Goal: Task Accomplishment & Management: Use online tool/utility

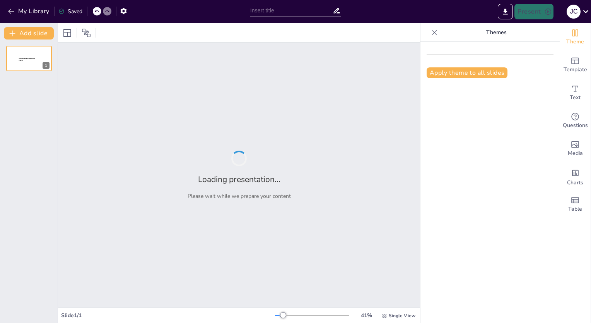
type input "Guía Técnica para la Fabricación de eSIMs en Empresas de Telecomunicaciones"
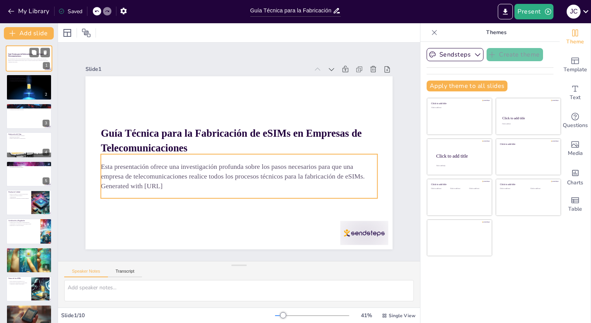
click at [27, 60] on p "Esta presentación ofrece una investigación profunda sobre los pasos necesarios …" at bounding box center [29, 59] width 42 height 3
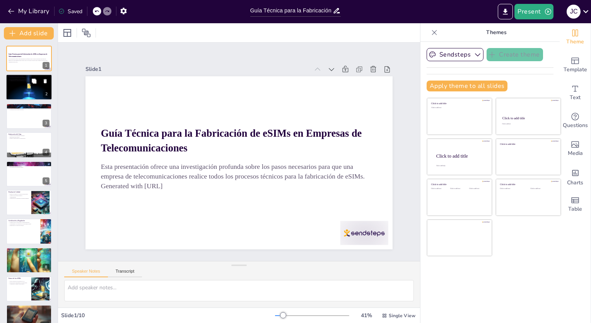
click at [21, 86] on div at bounding box center [29, 87] width 46 height 35
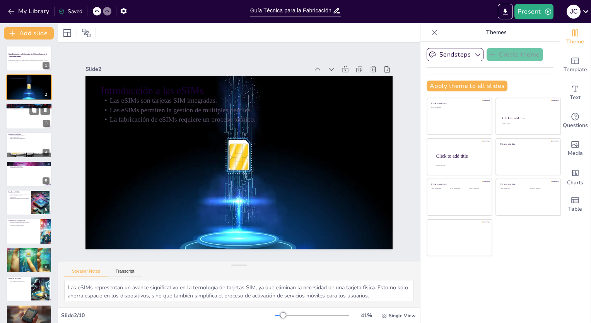
click at [26, 119] on div at bounding box center [29, 116] width 46 height 26
type textarea "El diseño del chip es fundamental para el éxito de la eSIM. Un diseño bien pens…"
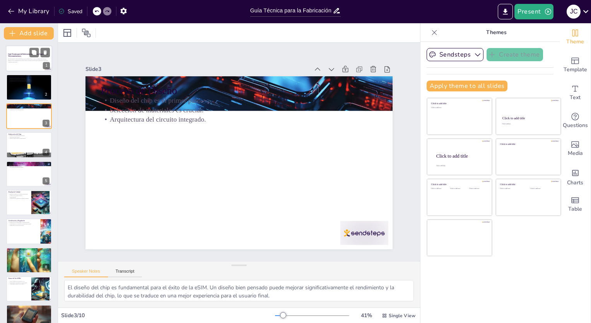
click at [22, 57] on div "Esta presentación ofrece una investigación profunda sobre los pasos necesarios …" at bounding box center [29, 60] width 42 height 7
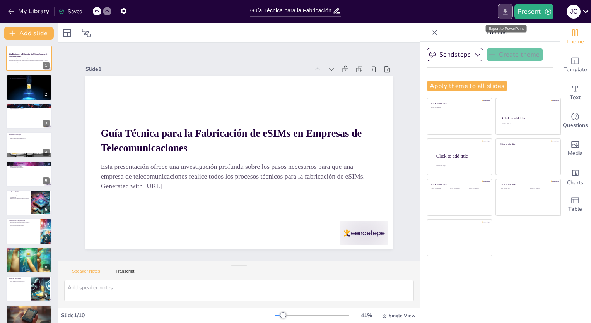
click at [506, 11] on icon "Export to PowerPoint" at bounding box center [505, 12] width 5 height 6
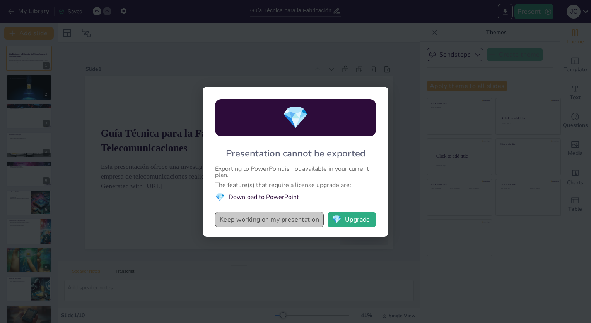
click at [230, 217] on button "Keep working on my presentation" at bounding box center [269, 219] width 109 height 15
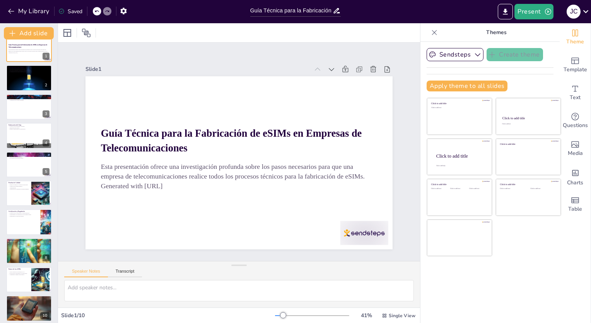
scroll to position [14, 0]
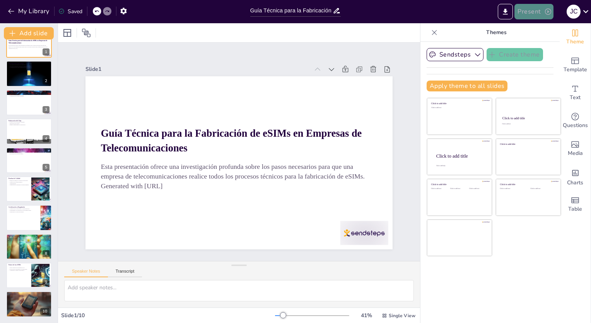
click at [540, 10] on button "Present" at bounding box center [533, 11] width 39 height 15
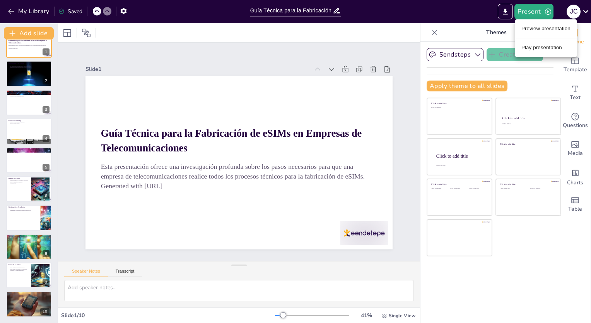
click at [532, 29] on li "Preview presentation" at bounding box center [545, 28] width 61 height 12
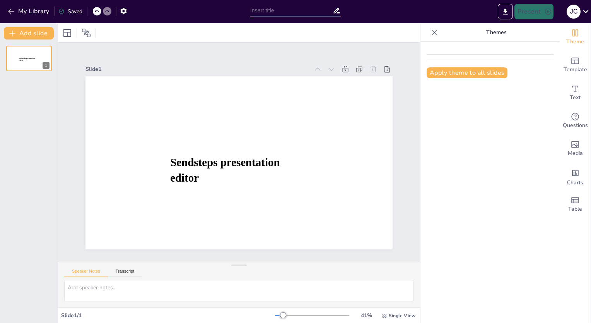
type input "Guía Técnica para la Fabricación de eSIMs en Empresas de Telecomunicaciones"
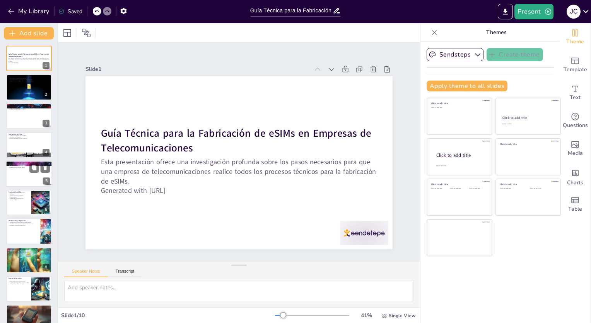
scroll to position [14, 0]
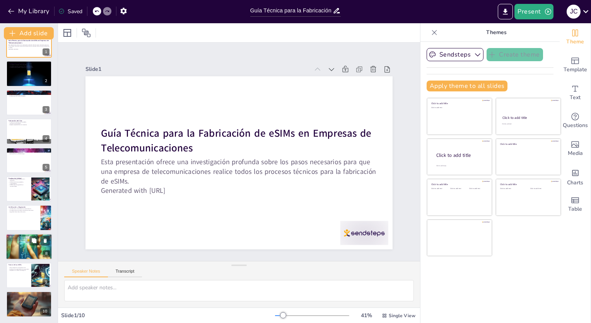
click at [22, 244] on div at bounding box center [29, 246] width 46 height 46
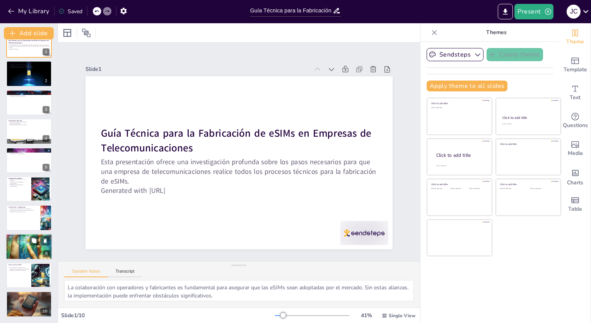
scroll to position [14, 0]
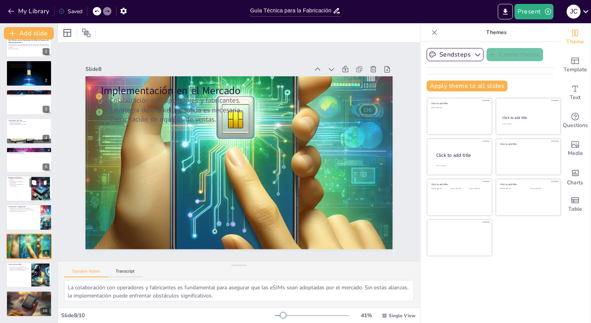
click at [42, 190] on div at bounding box center [41, 189] width 24 height 24
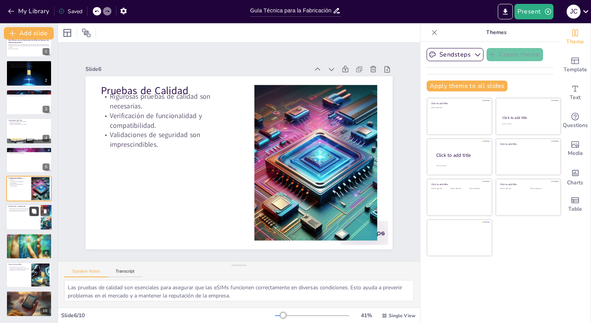
click at [31, 212] on icon at bounding box center [33, 210] width 5 height 5
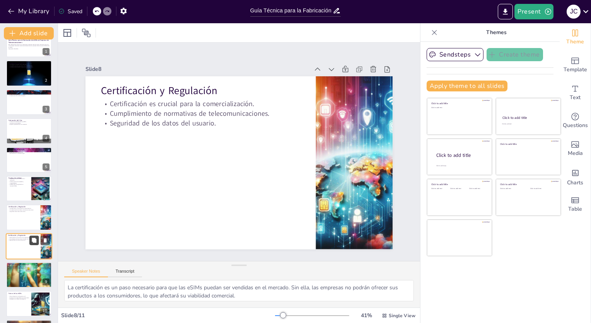
scroll to position [43, 0]
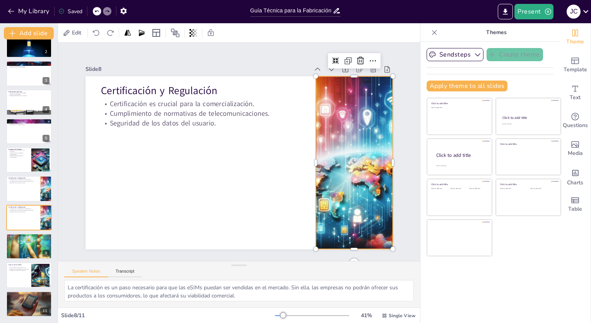
click at [333, 132] on div at bounding box center [354, 162] width 173 height 173
click at [26, 51] on div at bounding box center [29, 44] width 46 height 35
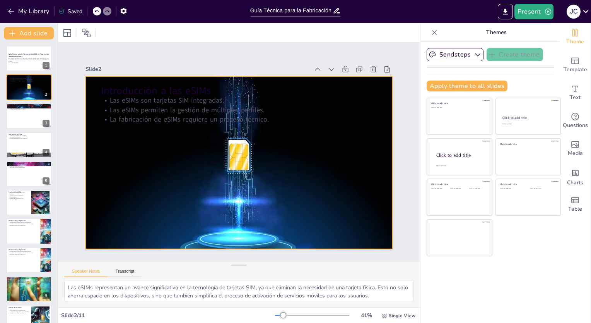
click at [334, 154] on div at bounding box center [238, 162] width 307 height 230
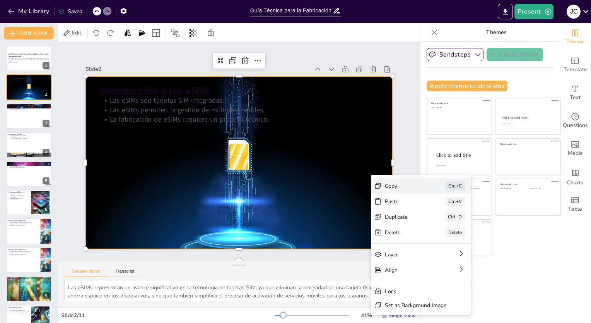
click at [388, 182] on div "Copy" at bounding box center [404, 185] width 39 height 7
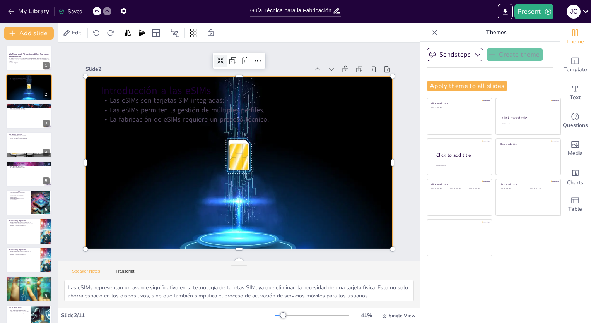
click at [217, 58] on icon at bounding box center [220, 61] width 6 height 6
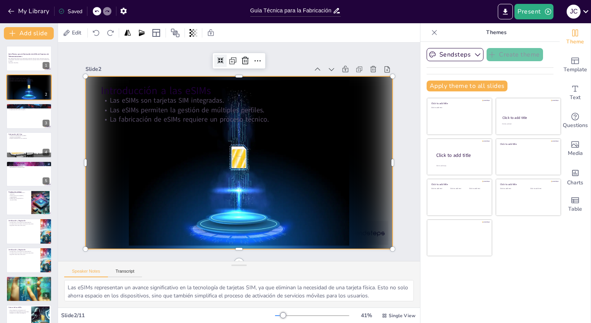
click at [217, 57] on icon at bounding box center [220, 60] width 7 height 7
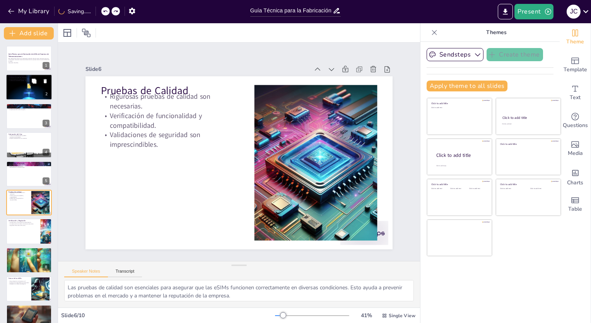
click at [31, 85] on button at bounding box center [33, 81] width 9 height 9
type textarea "Las eSIMs representan un avance significativo en la tecnología de tarjetas SIM,…"
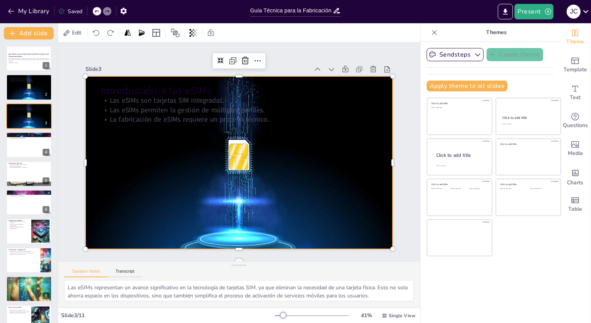
click at [263, 122] on div at bounding box center [238, 162] width 307 height 230
click at [217, 58] on icon at bounding box center [220, 61] width 6 height 6
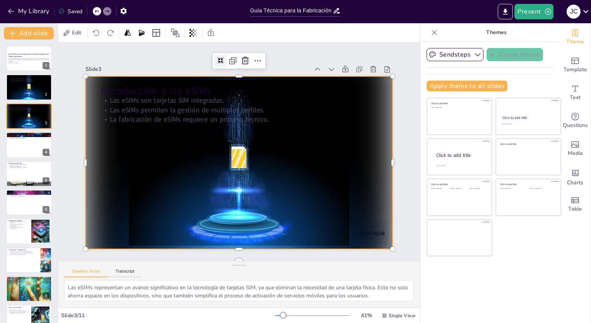
click at [217, 58] on icon at bounding box center [220, 61] width 6 height 6
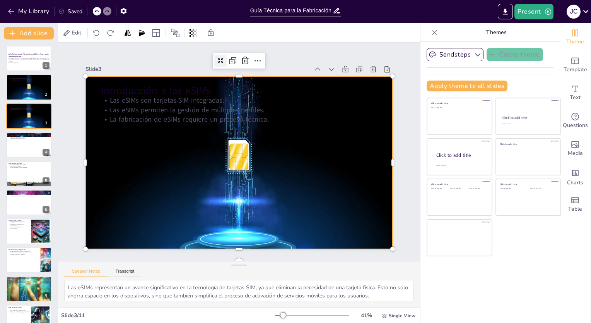
click at [217, 58] on icon at bounding box center [220, 61] width 6 height 6
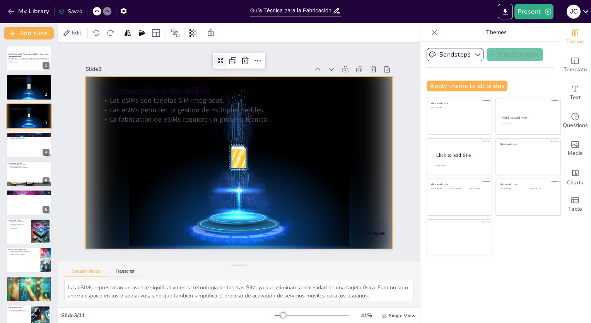
click at [398, 152] on div "Slide 1 Guía Técnica para la Fabricación de eSIMs en Empresas de Telecomunicaci…" at bounding box center [239, 152] width 350 height 195
click at [368, 229] on div at bounding box center [238, 162] width 307 height 173
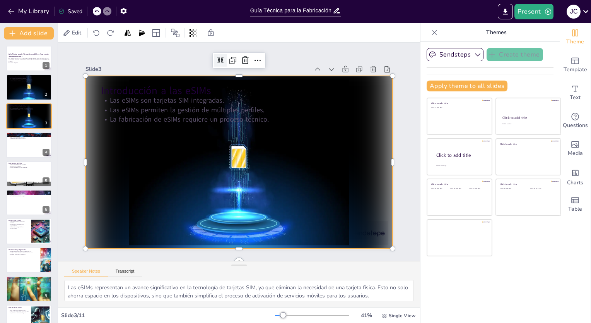
click at [363, 227] on div at bounding box center [238, 162] width 307 height 173
click at [356, 227] on div at bounding box center [238, 162] width 307 height 173
click at [377, 227] on div at bounding box center [238, 162] width 307 height 173
click at [585, 10] on icon at bounding box center [585, 11] width 10 height 10
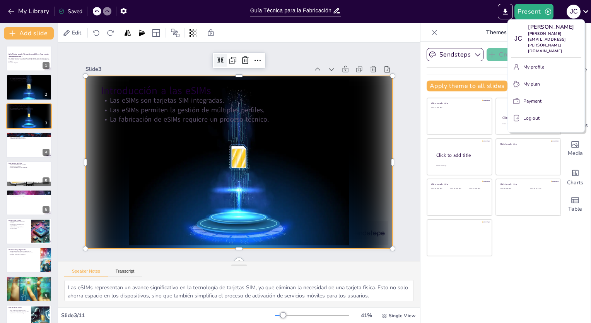
click at [451, 27] on div at bounding box center [295, 161] width 591 height 323
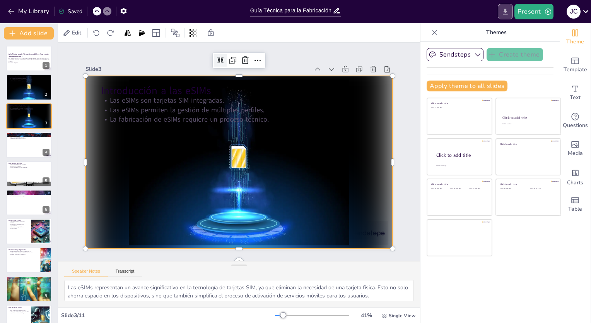
click at [505, 9] on icon "Export to PowerPoint" at bounding box center [505, 12] width 5 height 6
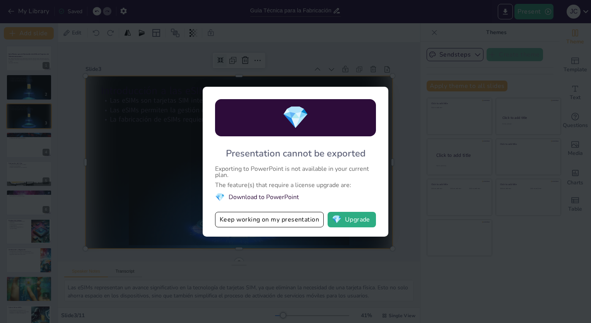
drag, startPoint x: 227, startPoint y: 196, endPoint x: 233, endPoint y: 196, distance: 5.8
click at [227, 196] on li "💎 Download to PowerPoint" at bounding box center [295, 197] width 161 height 10
click at [235, 196] on li "💎 Download to PowerPoint" at bounding box center [295, 197] width 161 height 10
click at [268, 217] on button "Keep working on my presentation" at bounding box center [269, 219] width 109 height 15
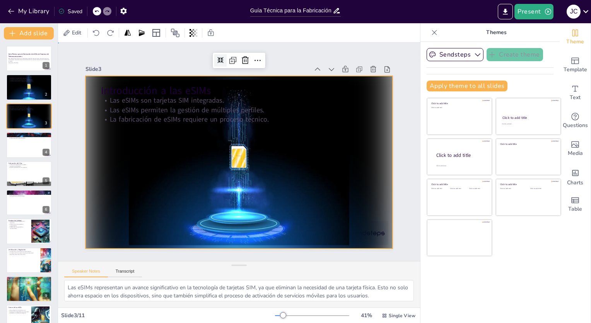
click at [400, 167] on div "Slide 1 Guía Técnica para la Fabricación de eSIMs en Empresas de Telecomunicaci…" at bounding box center [239, 152] width 350 height 195
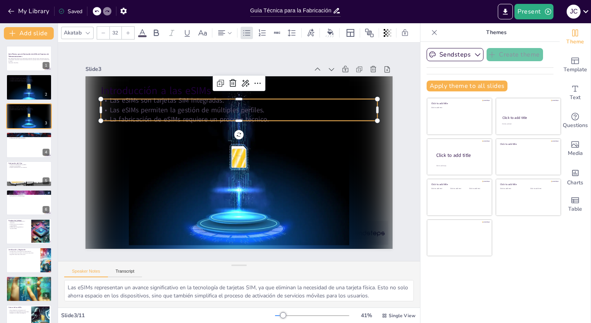
click at [118, 109] on p "Las eSIMs permiten la gestión de múltiples perfiles." at bounding box center [239, 110] width 276 height 10
click at [114, 117] on p "La fabricación de eSIMs requiere un proceso técnico." at bounding box center [239, 119] width 276 height 10
click at [125, 101] on p "Las eSIMs son tarjetas SIM integradas." at bounding box center [239, 101] width 276 height 10
drag, startPoint x: 106, startPoint y: 99, endPoint x: 100, endPoint y: 101, distance: 7.0
click at [106, 99] on p "Las eSIMs son tarjetas SIM integradas." at bounding box center [239, 101] width 276 height 10
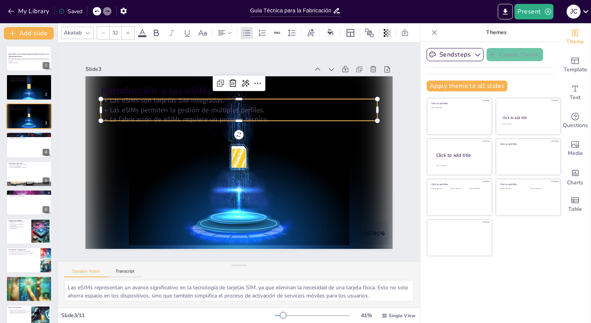
click at [101, 101] on p "Las eSIMs son tarjetas SIM integradas." at bounding box center [239, 101] width 276 height 10
click at [98, 98] on div at bounding box center [101, 99] width 6 height 6
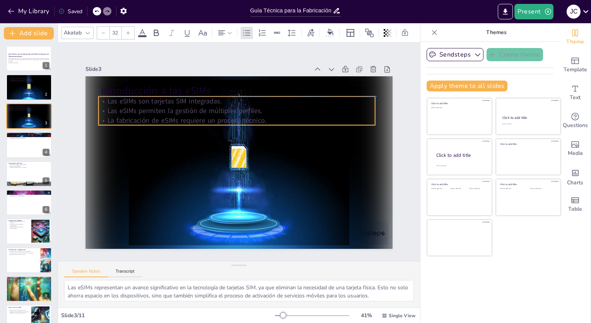
click at [99, 97] on p "Las eSIMs son tarjetas SIM integradas." at bounding box center [237, 101] width 276 height 10
click at [99, 97] on p "Las eSIMs son tarjetas SIM integradas." at bounding box center [235, 101] width 276 height 10
click at [101, 97] on p "Las eSIMs son tarjetas SIM integradas." at bounding box center [234, 101] width 276 height 10
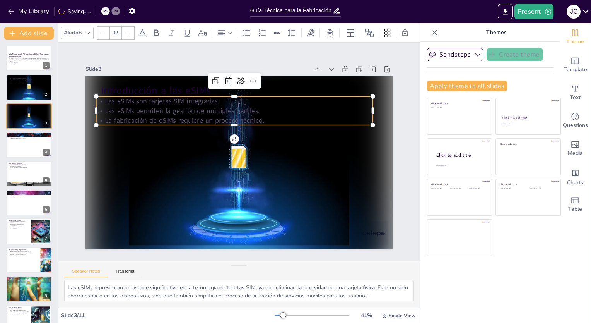
click at [105, 100] on p "Las eSIMs son tarjetas SIM integradas." at bounding box center [234, 101] width 276 height 10
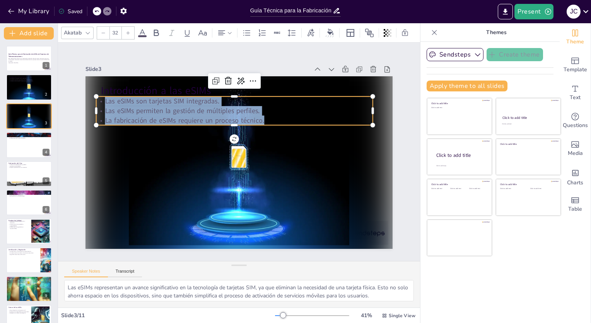
click at [260, 117] on p "La fabricación de eSIMs requiere un proceso técnico." at bounding box center [234, 120] width 276 height 10
copy div "Las eSIMs son tarjetas SIM integradas. Las eSIMs permiten la gestión de múltipl…"
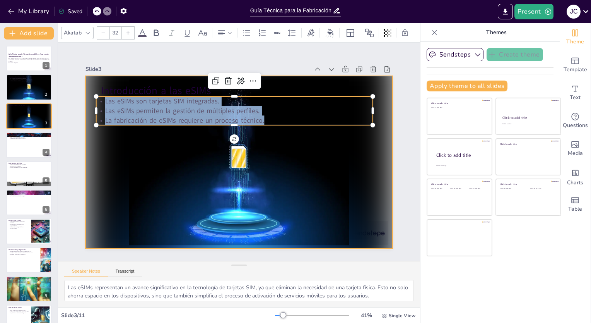
click at [288, 165] on div at bounding box center [238, 162] width 307 height 173
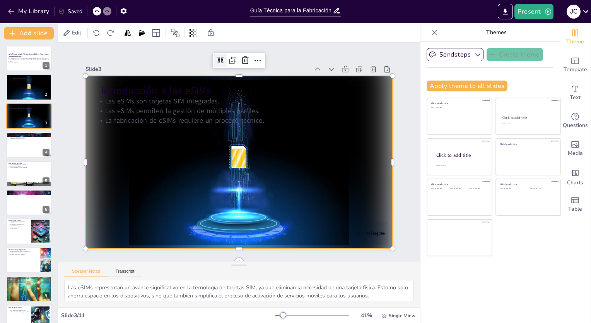
copy div "Las eSIMs son tarjetas SIM integradas. Las eSIMs permiten la gestión de múltipl…"
click at [37, 86] on div at bounding box center [29, 87] width 46 height 35
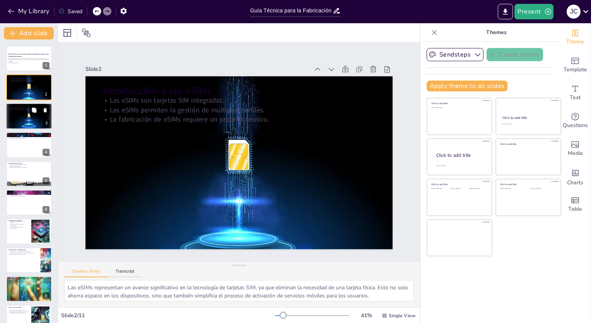
click at [34, 113] on button at bounding box center [33, 109] width 9 height 9
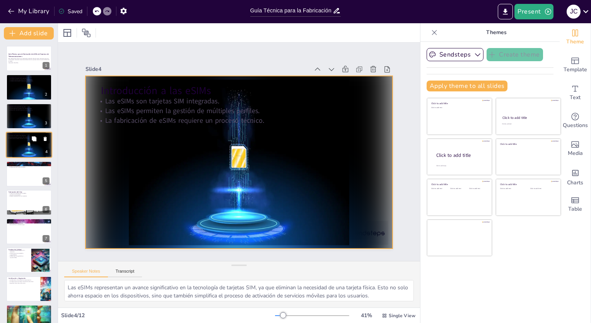
click at [40, 146] on div at bounding box center [29, 144] width 46 height 26
click at [14, 140] on div at bounding box center [29, 144] width 46 height 26
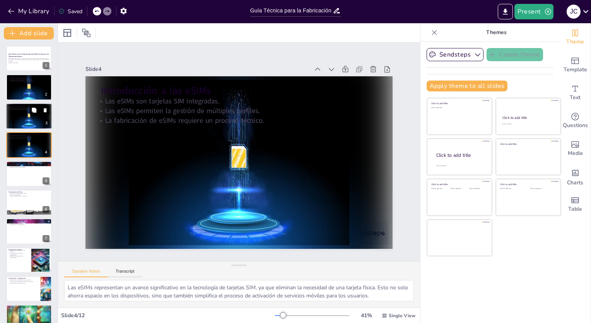
click at [16, 119] on div at bounding box center [29, 116] width 46 height 26
click at [17, 89] on div at bounding box center [29, 87] width 46 height 35
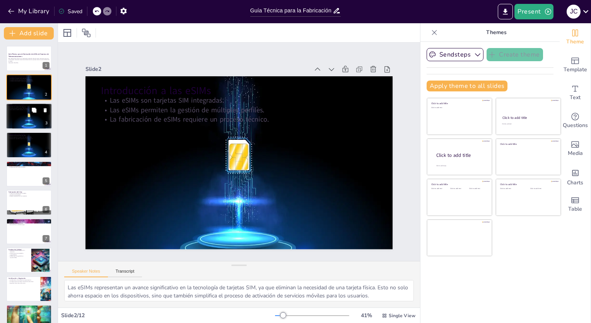
click at [20, 114] on div at bounding box center [29, 116] width 46 height 26
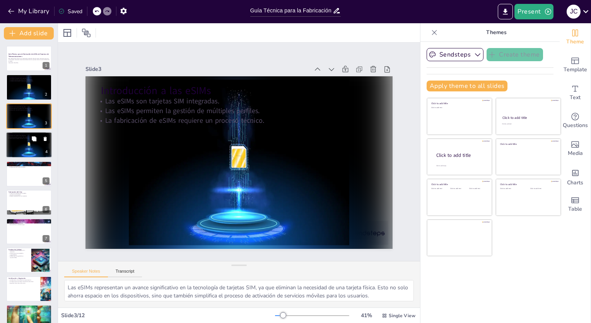
click at [20, 142] on div at bounding box center [29, 144] width 46 height 26
click at [524, 7] on button "Present" at bounding box center [533, 11] width 39 height 15
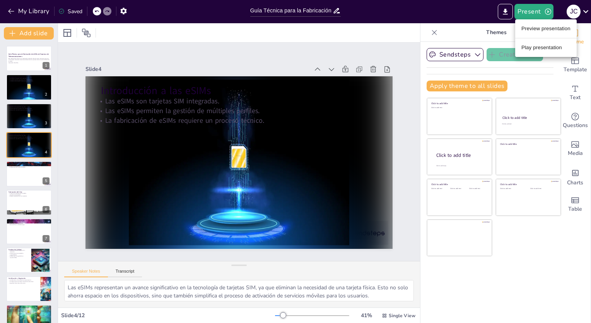
click at [538, 46] on li "Play presentation" at bounding box center [545, 47] width 61 height 12
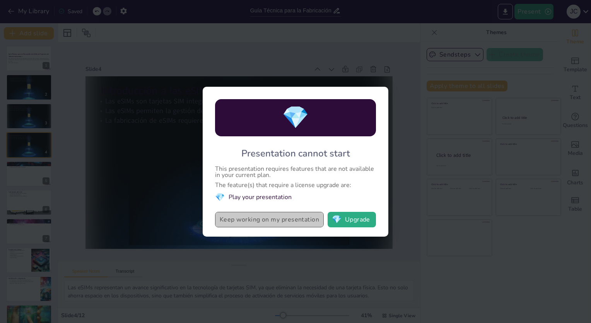
click at [277, 221] on button "Keep working on my presentation" at bounding box center [269, 219] width 109 height 15
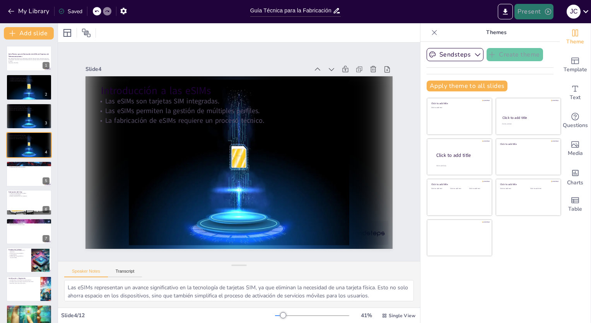
click at [535, 9] on button "Present" at bounding box center [533, 11] width 39 height 15
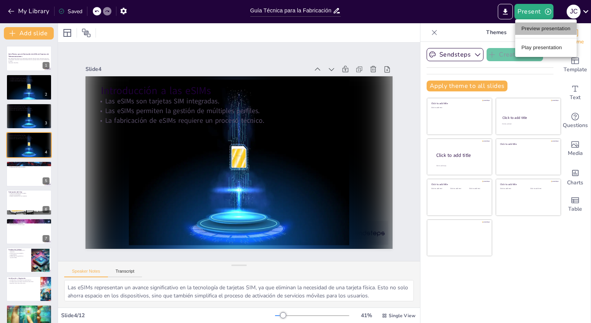
click at [529, 30] on li "Preview presentation" at bounding box center [545, 28] width 61 height 12
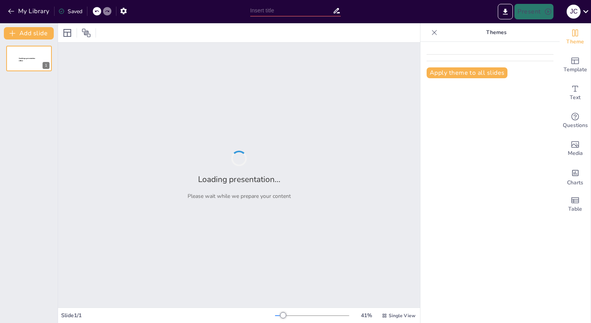
type input "Guía Técnica para la Fabricación de eSIMs en Empresas de Telecomunicaciones"
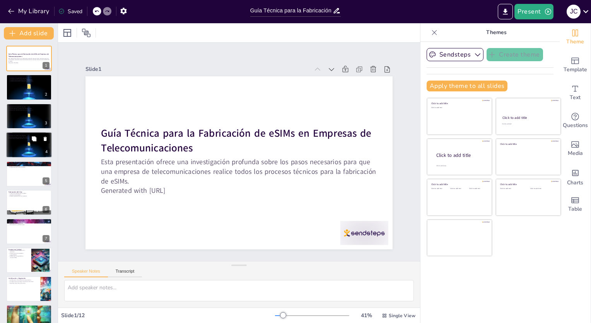
click at [39, 145] on div at bounding box center [29, 144] width 46 height 26
type textarea "Las eSIMs representan un avance significativo en la tecnología de tarjetas SIM,…"
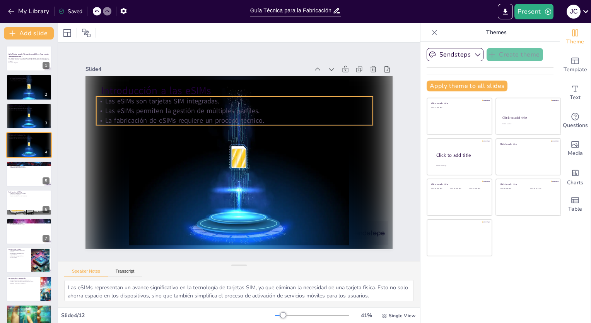
click at [159, 111] on p "Las eSIMs permiten la gestión de múltiples perfiles." at bounding box center [208, 179] width 170 height 229
click at [364, 109] on p "Las eSIMs permiten la gestión de múltiples perfiles." at bounding box center [257, 114] width 229 height 170
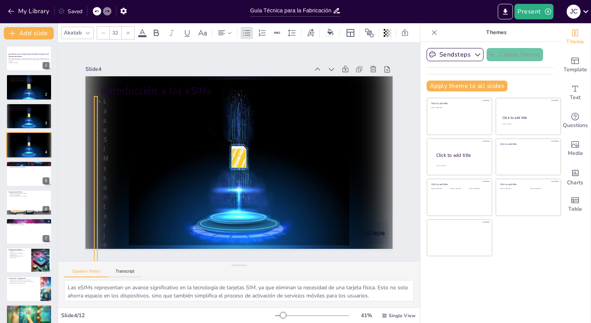
drag, startPoint x: 366, startPoint y: 108, endPoint x: 86, endPoint y: 101, distance: 280.1
click at [86, 101] on div "Introducción a las eSIMs Las eSIMs son tarjetas SIM integradas. Las eSIMs permi…" at bounding box center [236, 141] width 336 height 233
click at [401, 46] on div "Slide 1 Guía Técnica para la Fabricación de eSIMs en Empresas de Telecomunicaci…" at bounding box center [239, 152] width 423 height 370
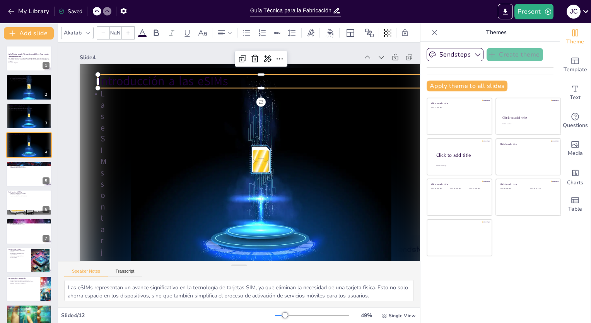
type input "48"
click at [191, 83] on p "Introducción a las eSIMs" at bounding box center [306, 121] width 231 height 254
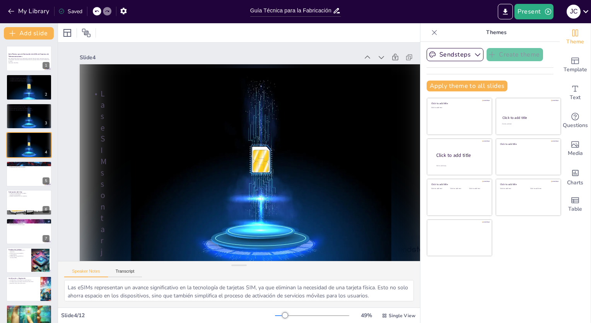
click at [30, 217] on div "Guía Técnica para la Fabricación de eSIMs en Empresas de Telecomunicaciones Est…" at bounding box center [29, 217] width 58 height 342
click at [34, 168] on icon at bounding box center [34, 167] width 5 height 5
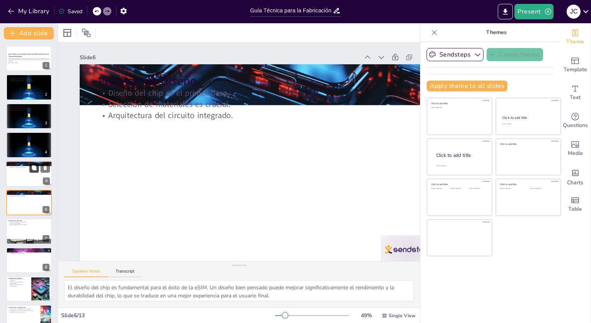
scroll to position [14, 0]
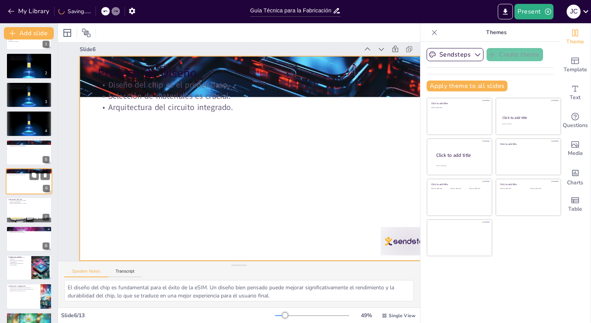
click at [23, 177] on div at bounding box center [29, 181] width 46 height 26
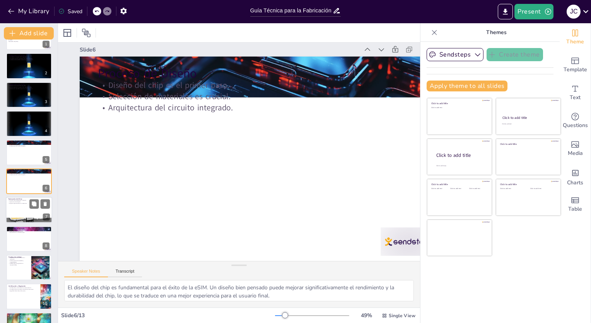
click at [17, 221] on div at bounding box center [29, 220] width 46 height 35
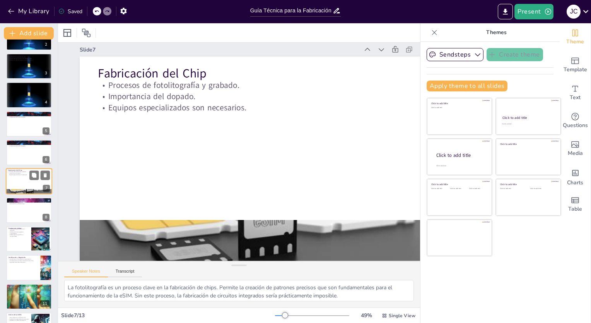
scroll to position [0, 0]
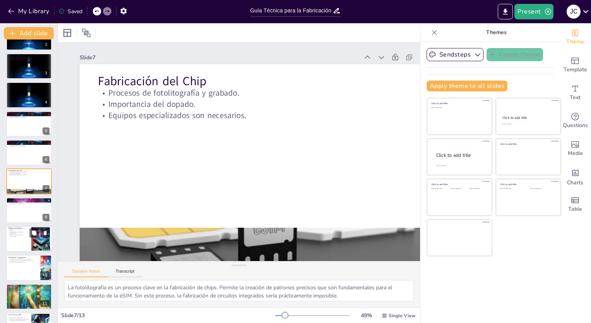
click at [18, 236] on div at bounding box center [29, 238] width 46 height 26
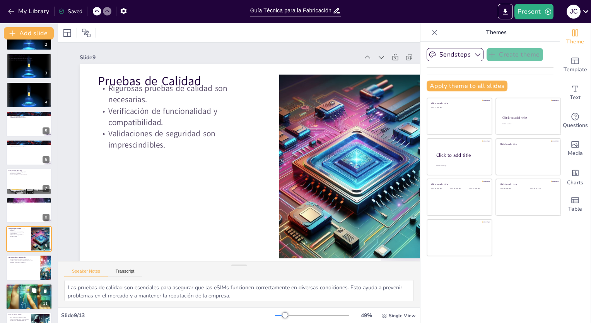
scroll to position [100, 0]
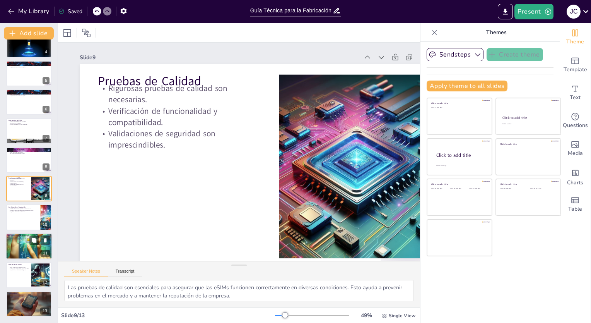
click at [22, 237] on p "Estrategia de marketing sólida es necesaria." at bounding box center [29, 238] width 42 height 2
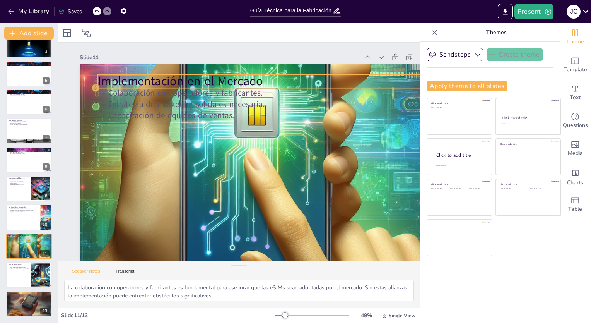
click at [175, 213] on p "Implementación en el Mercado" at bounding box center [217, 221] width 326 height 17
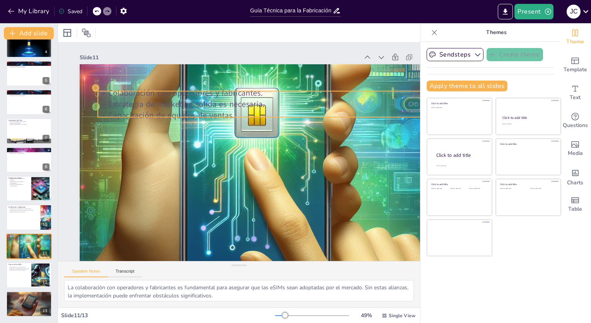
click at [174, 101] on p "Estrategia de marketing sólida es necesaria." at bounding box center [218, 103] width 227 height 250
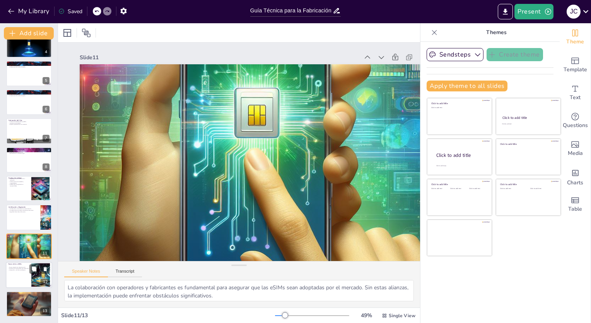
click at [32, 279] on div at bounding box center [40, 275] width 41 height 24
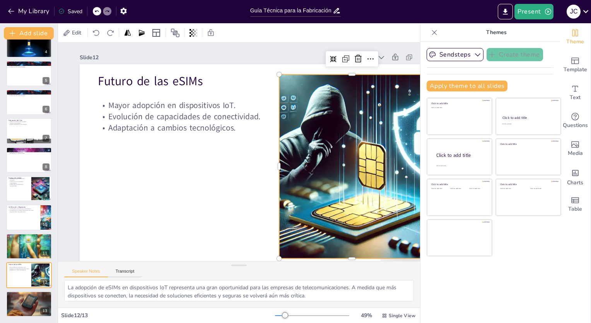
click at [316, 135] on div at bounding box center [225, 264] width 184 height 321
click at [372, 228] on icon at bounding box center [377, 234] width 12 height 12
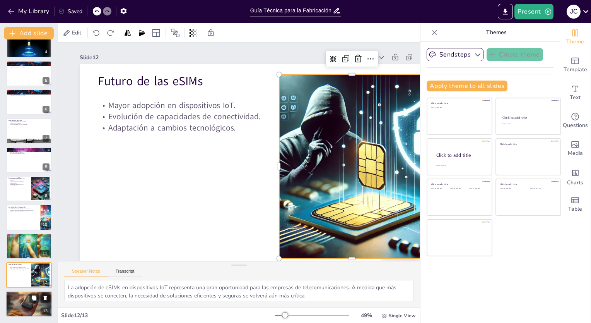
click at [29, 292] on p "Conclusiones" at bounding box center [29, 293] width 42 height 2
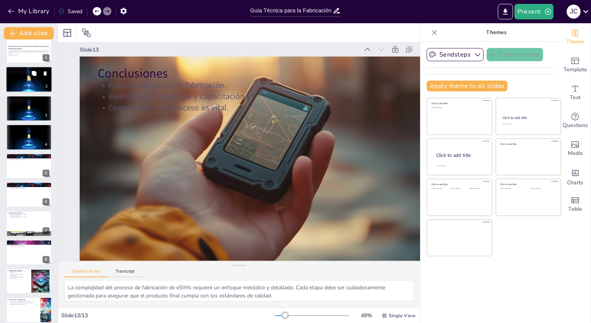
scroll to position [0, 0]
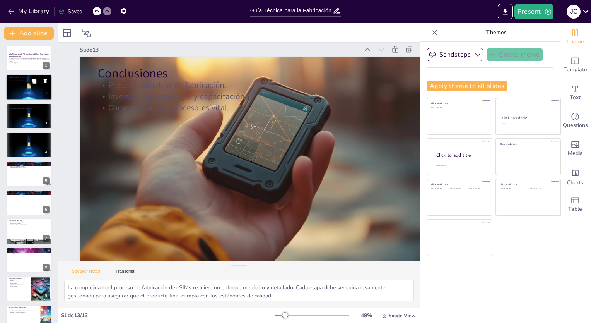
click at [21, 89] on div at bounding box center [29, 87] width 46 height 35
type textarea "Las eSIMs representan un avance significativo en la tecnología de tarjetas SIM,…"
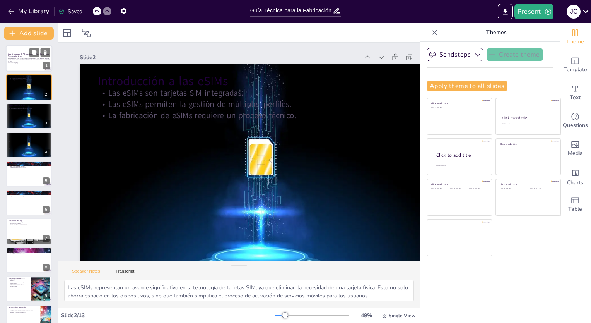
click at [22, 50] on div at bounding box center [29, 58] width 46 height 26
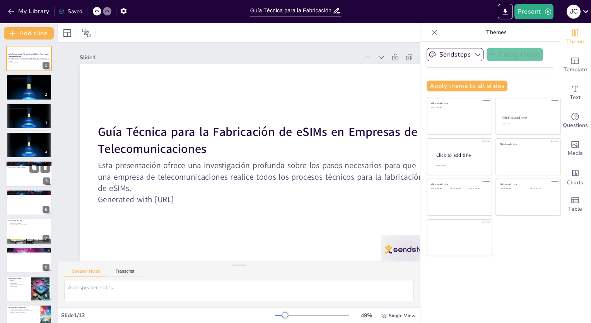
click at [22, 174] on div at bounding box center [29, 173] width 46 height 26
type textarea "El diseño del chip es fundamental para el éxito de la eSIM. Un diseño bien pens…"
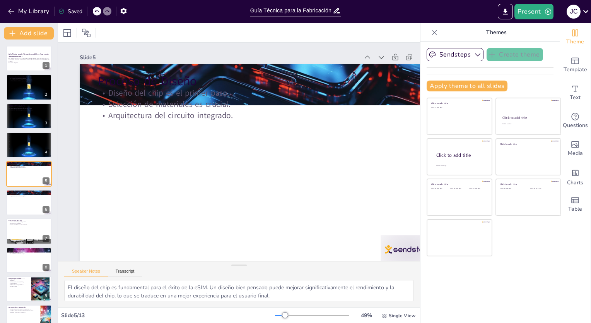
click at [409, 13] on div "Present J C" at bounding box center [468, 11] width 246 height 15
click at [407, 8] on div "Present J C" at bounding box center [468, 11] width 246 height 15
